Goal: Transaction & Acquisition: Obtain resource

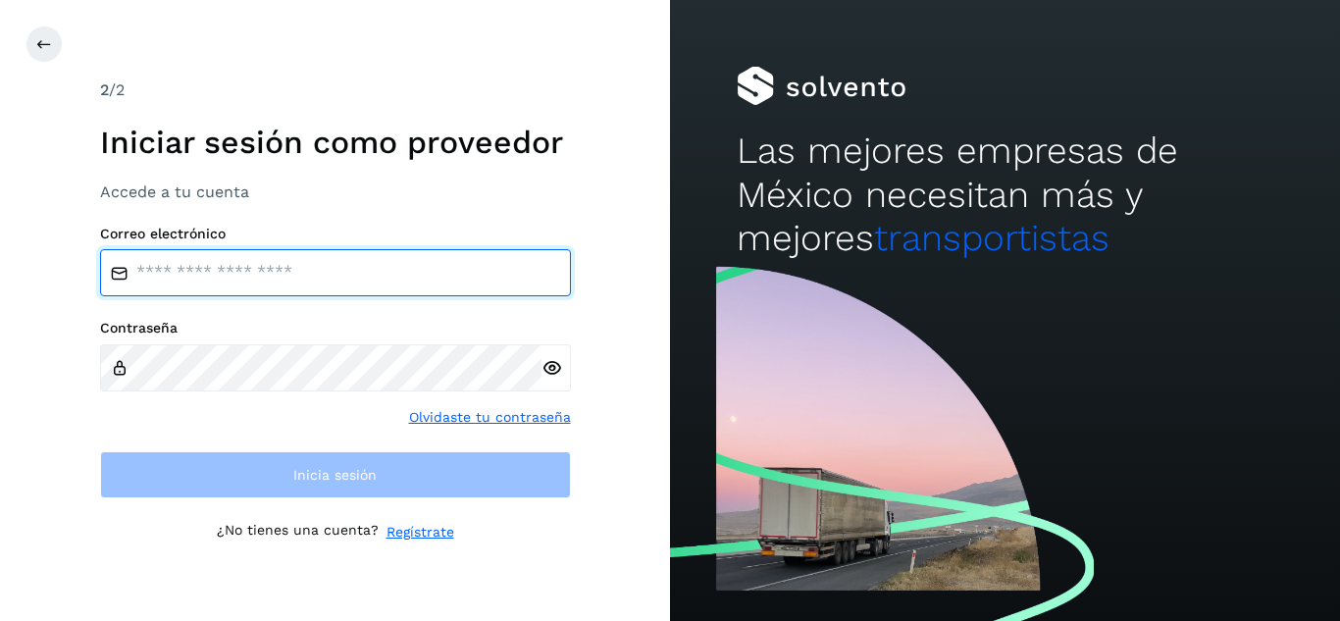
click at [407, 272] on input "email" at bounding box center [335, 272] width 471 height 47
type input "*"
type input "**********"
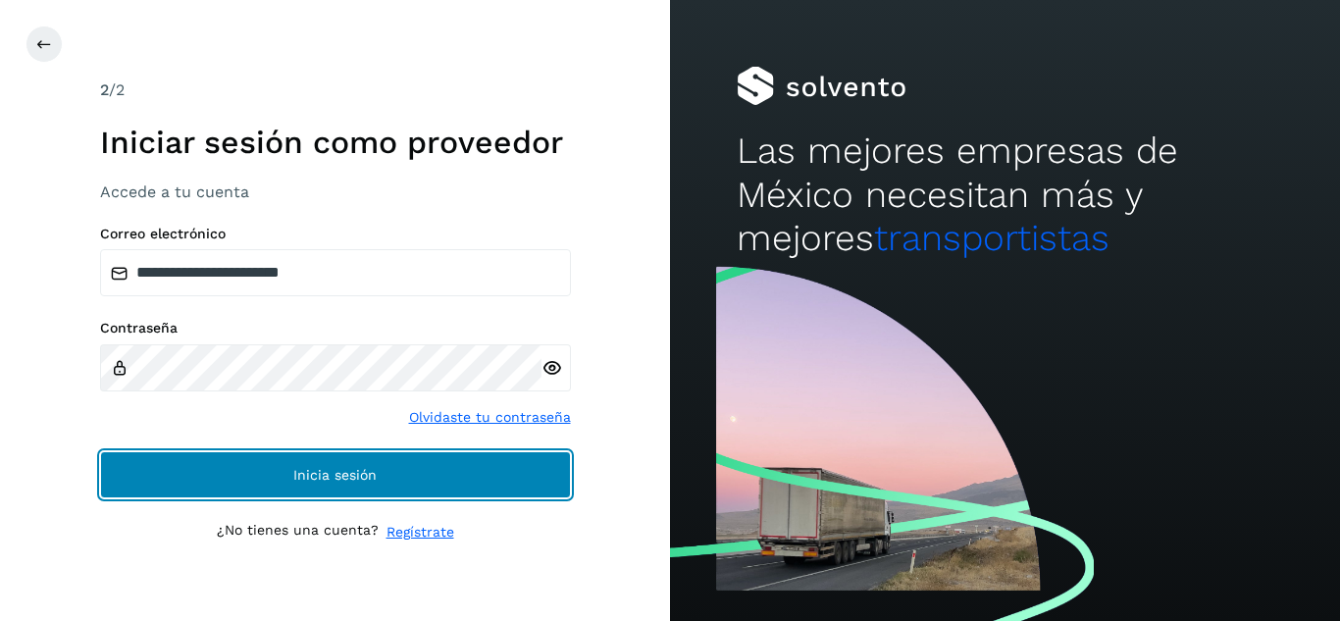
click at [405, 486] on button "Inicia sesión" at bounding box center [335, 474] width 471 height 47
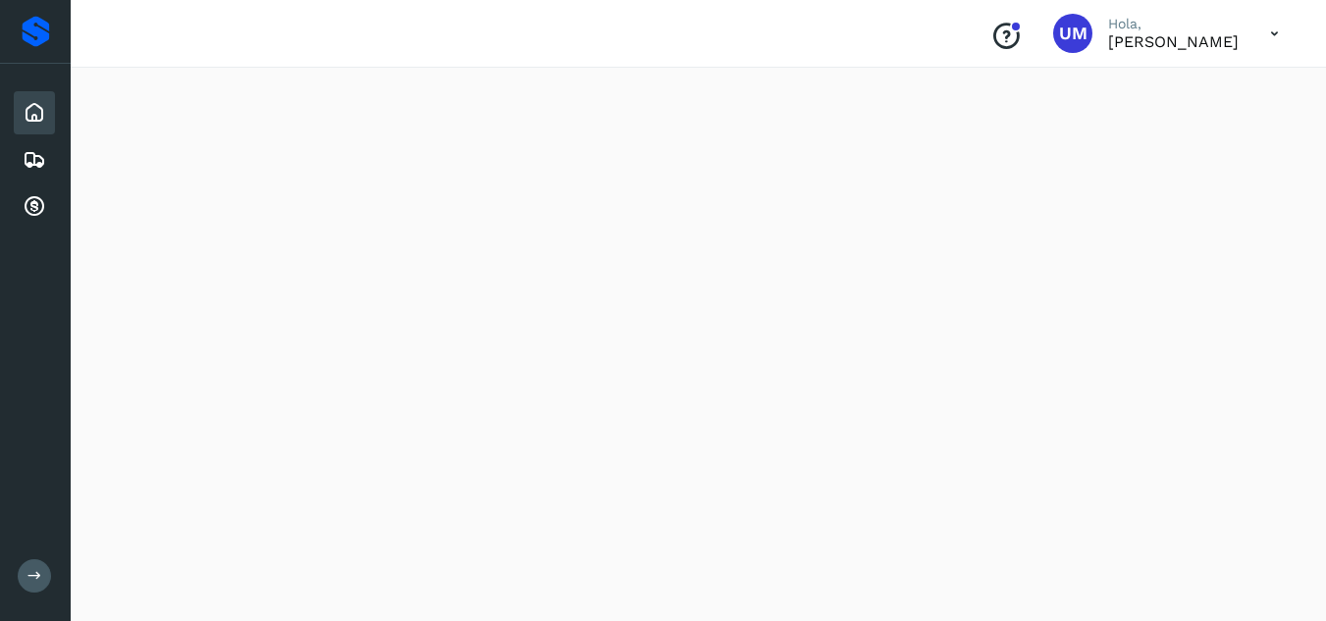
scroll to position [83, 0]
click at [47, 156] on div "Embarques" at bounding box center [34, 159] width 41 height 43
click at [35, 203] on icon at bounding box center [35, 207] width 24 height 24
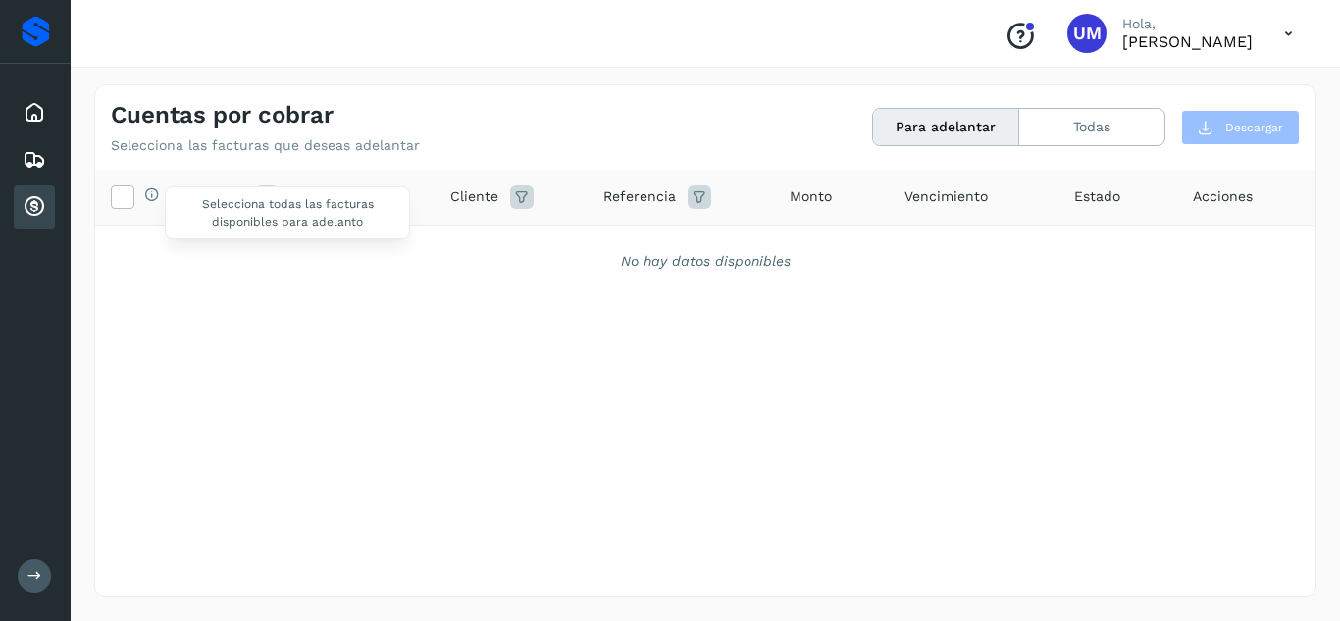
click at [135, 194] on div "Selecciona todas las facturas disponibles para adelanto" at bounding box center [147, 196] width 26 height 21
click at [510, 197] on icon at bounding box center [522, 197] width 24 height 24
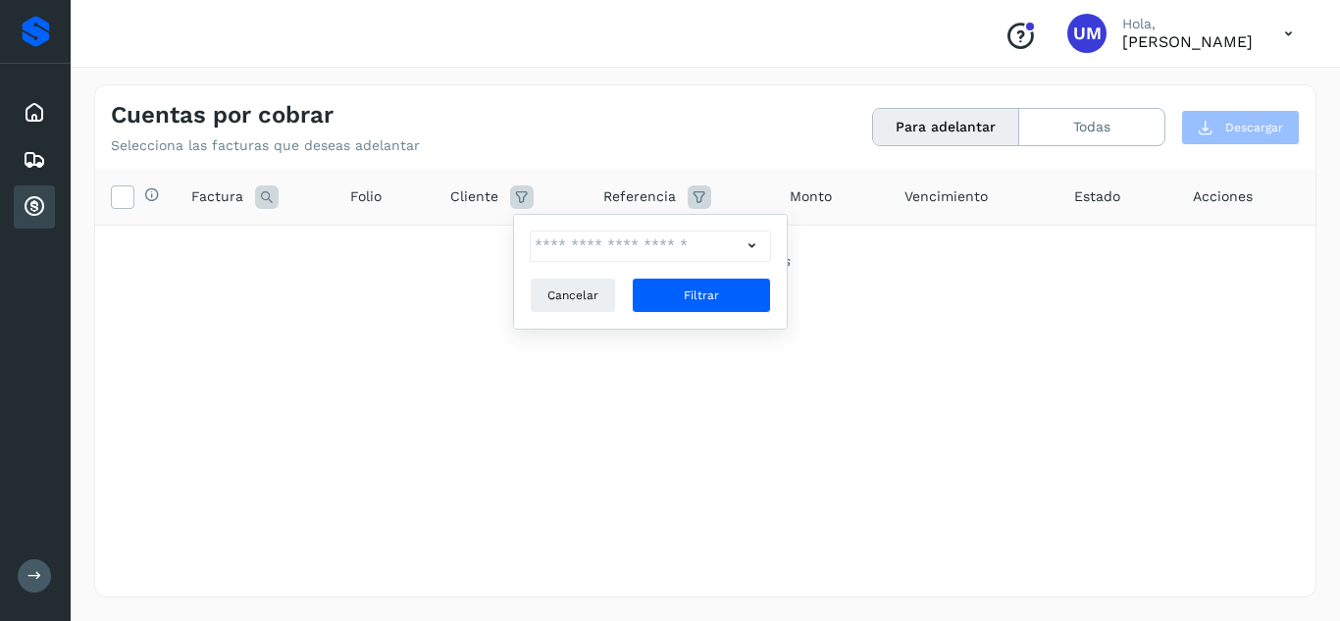
click at [757, 243] on icon at bounding box center [752, 245] width 21 height 21
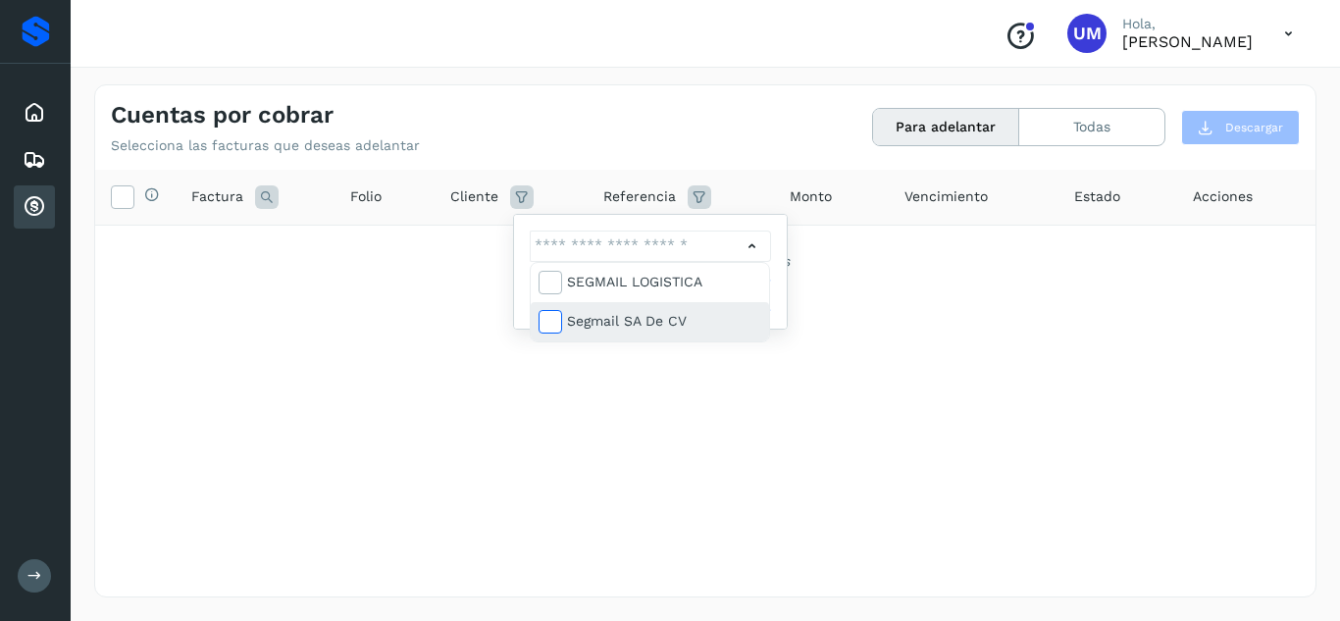
click at [554, 314] on icon at bounding box center [550, 321] width 20 height 20
type input "**********"
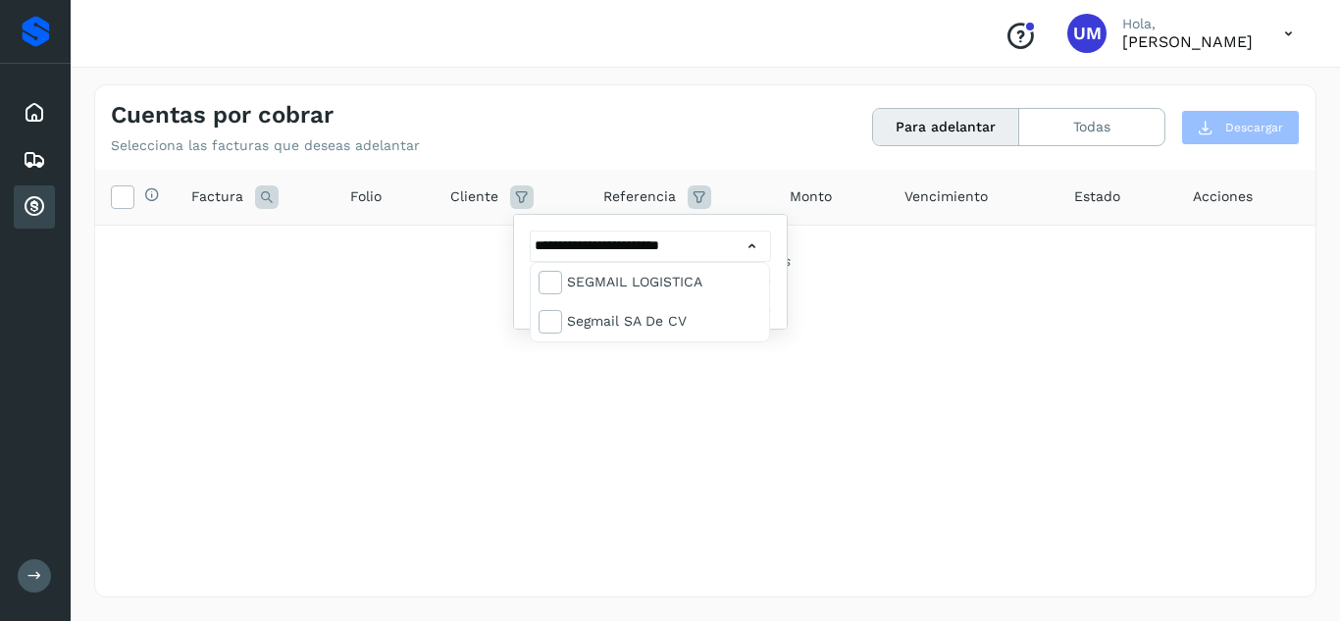
click at [125, 195] on div at bounding box center [670, 310] width 1340 height 621
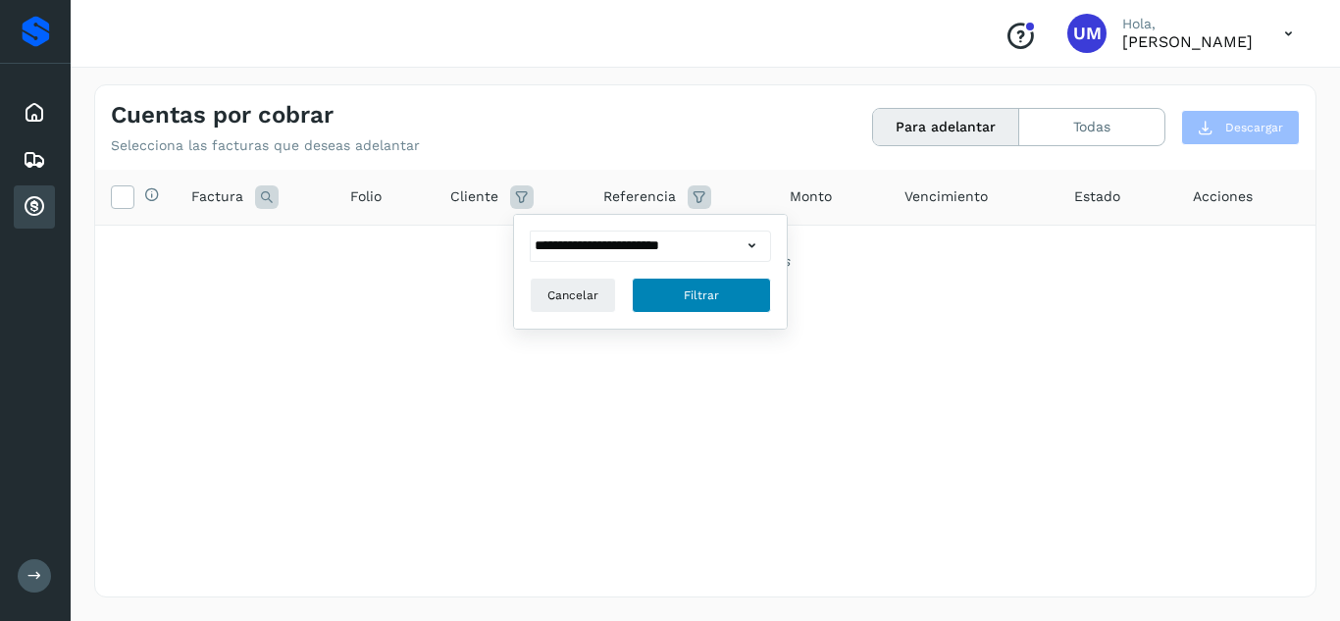
click at [686, 294] on span "Filtrar" at bounding box center [701, 296] width 35 height 18
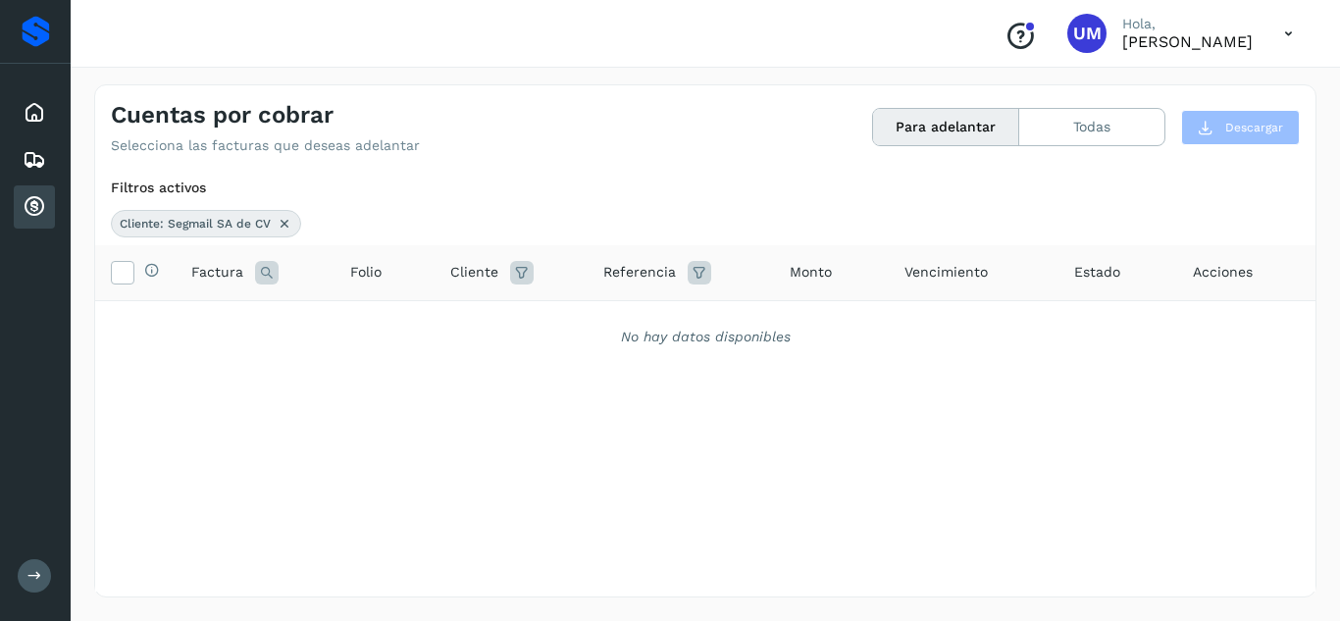
click at [526, 263] on icon at bounding box center [522, 273] width 24 height 24
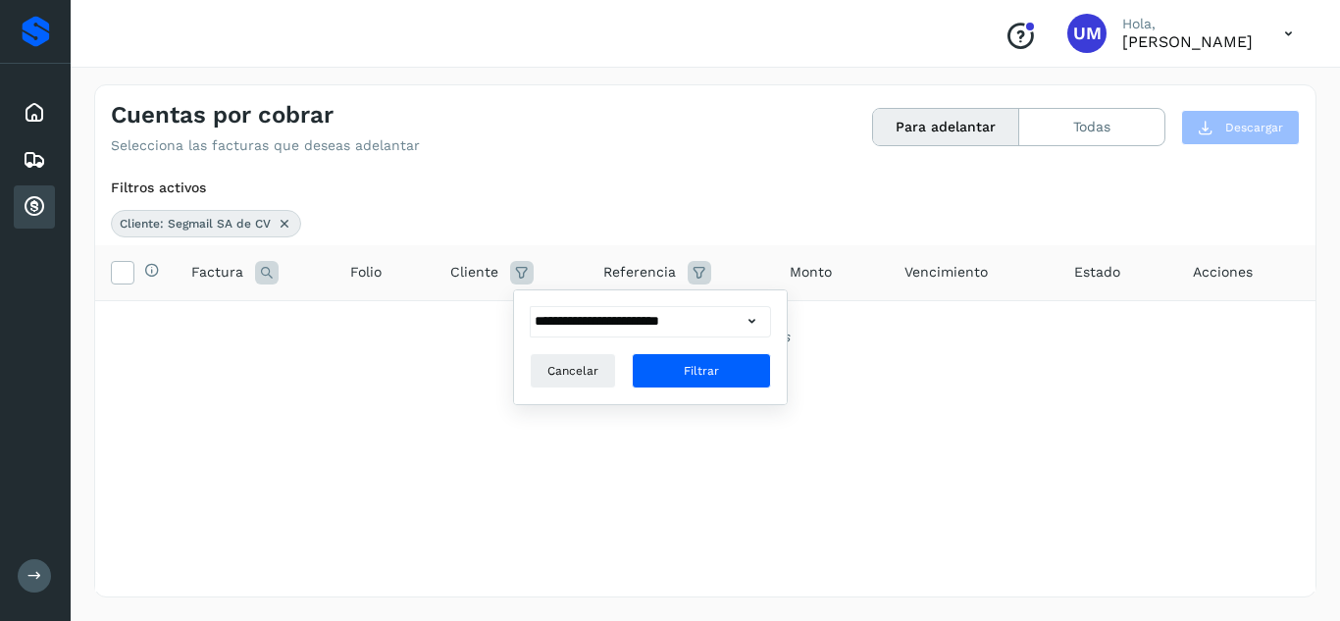
click at [748, 316] on icon at bounding box center [752, 321] width 21 height 21
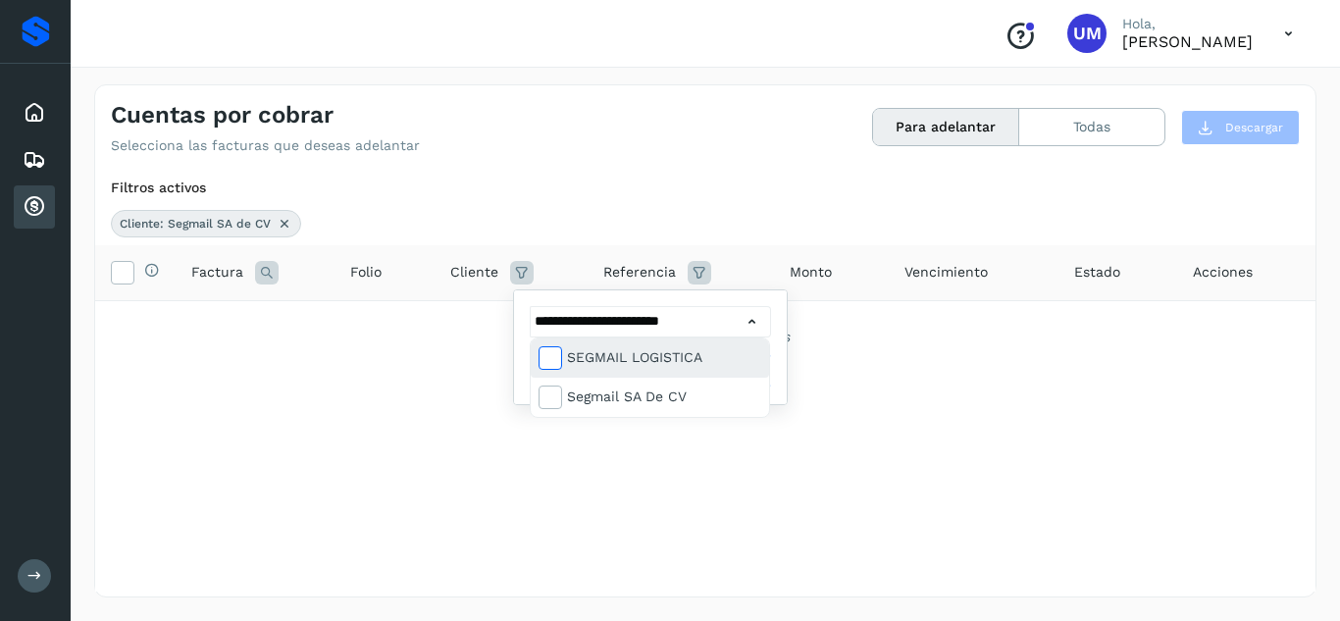
click at [562, 367] on span at bounding box center [553, 361] width 26 height 16
type input "**********"
click at [901, 403] on div at bounding box center [670, 310] width 1340 height 621
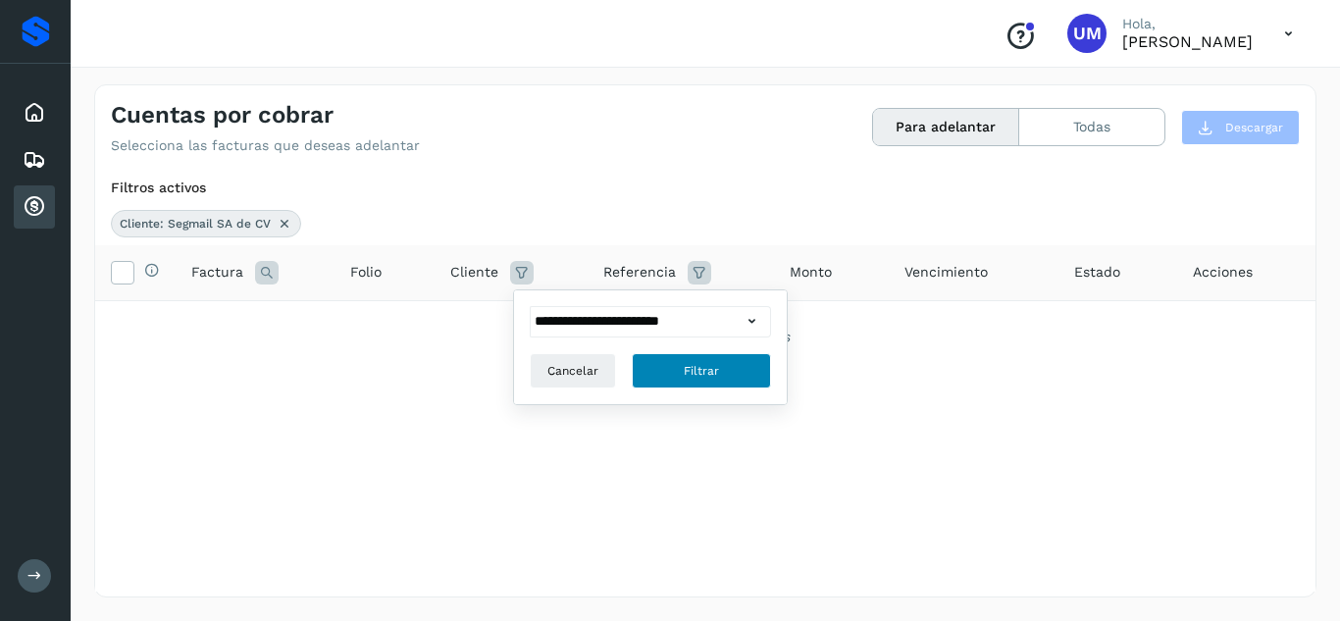
click at [729, 365] on button "Filtrar" at bounding box center [701, 370] width 139 height 35
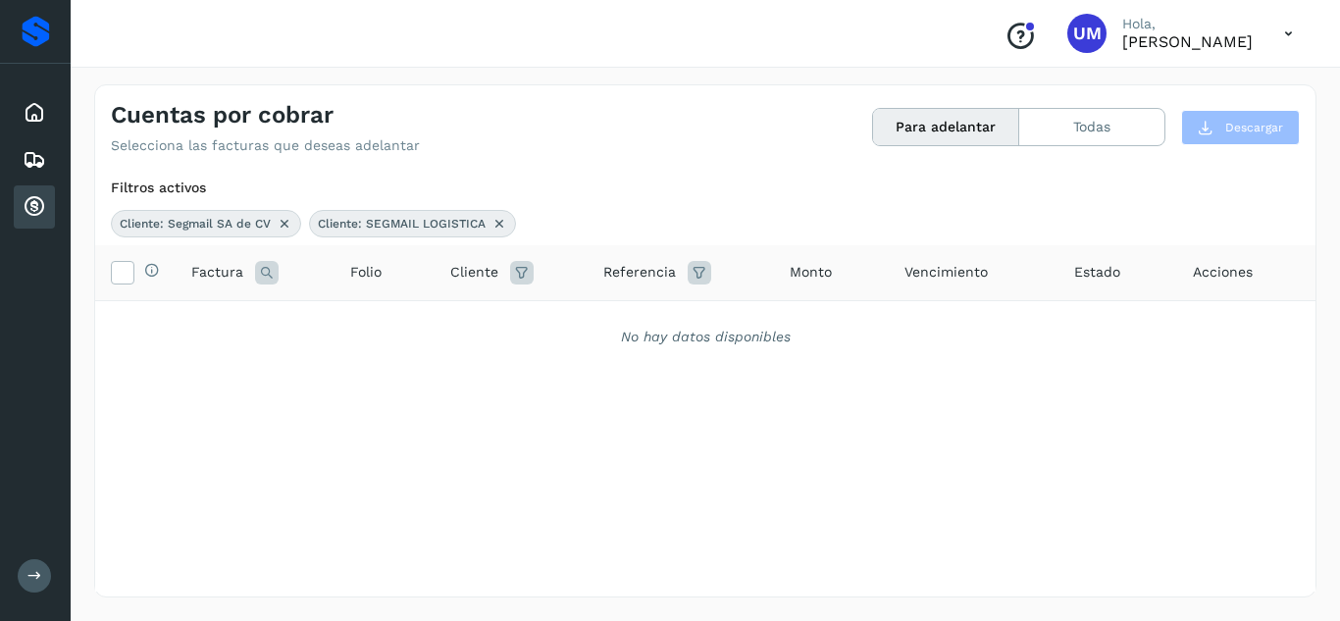
click at [946, 132] on button "Para adelantar" at bounding box center [946, 127] width 146 height 36
click at [1123, 131] on button "Todas" at bounding box center [1091, 127] width 145 height 36
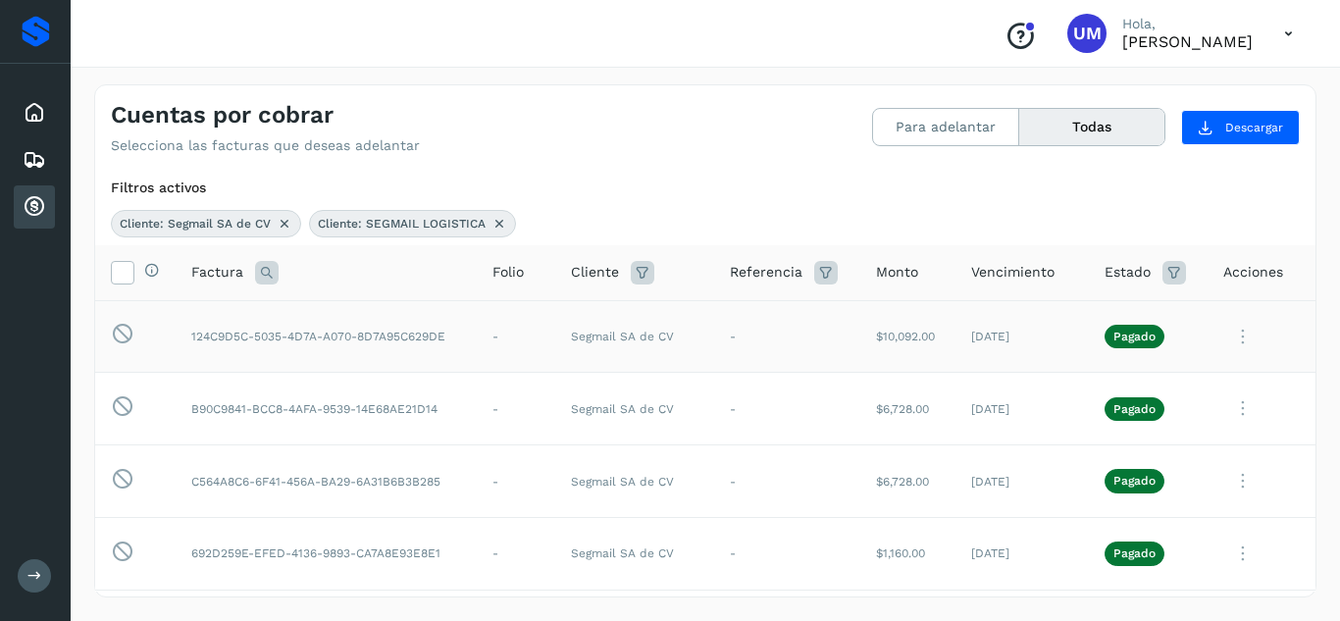
click at [1230, 335] on icon at bounding box center [1243, 337] width 39 height 40
click at [1261, 222] on div at bounding box center [670, 310] width 1340 height 621
click at [1230, 343] on icon at bounding box center [1243, 337] width 39 height 40
